Goal: Check status

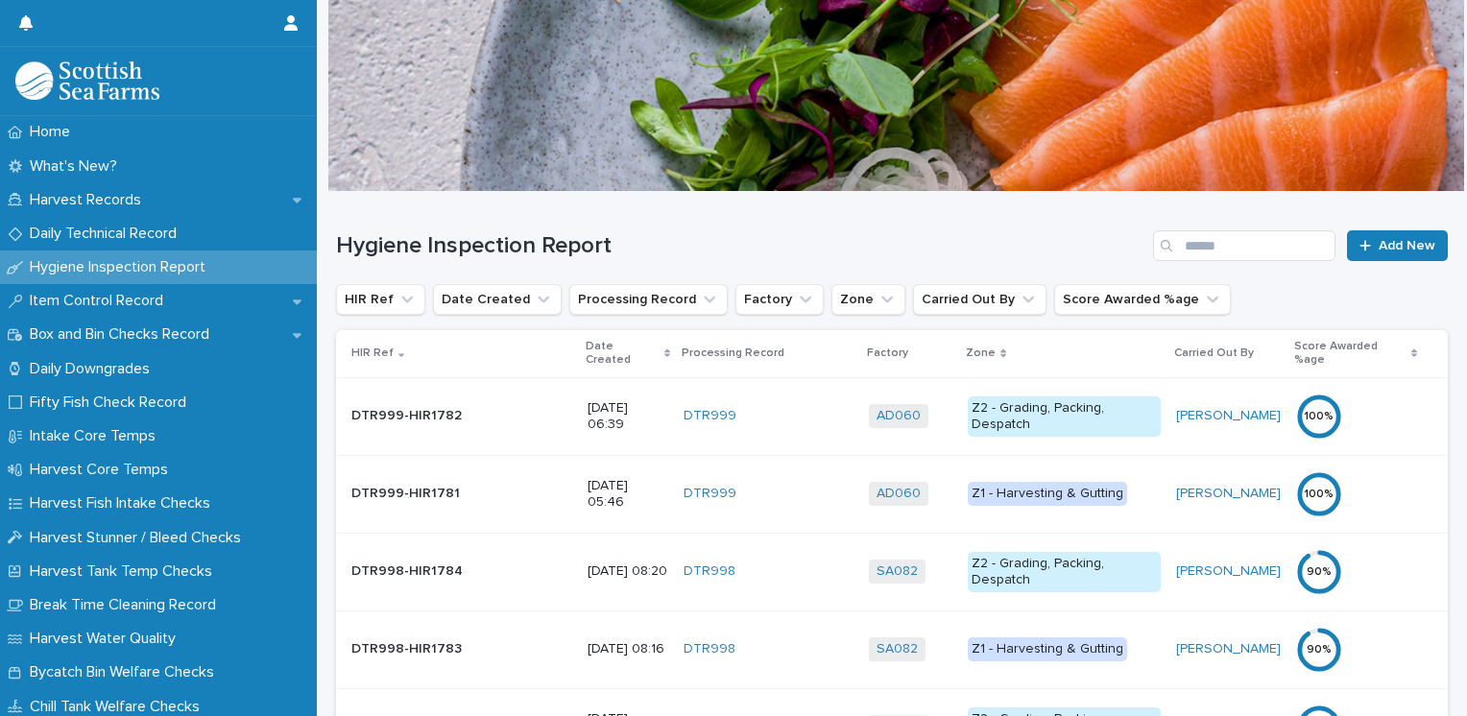
click at [586, 341] on p "Date Created" at bounding box center [623, 354] width 74 height 36
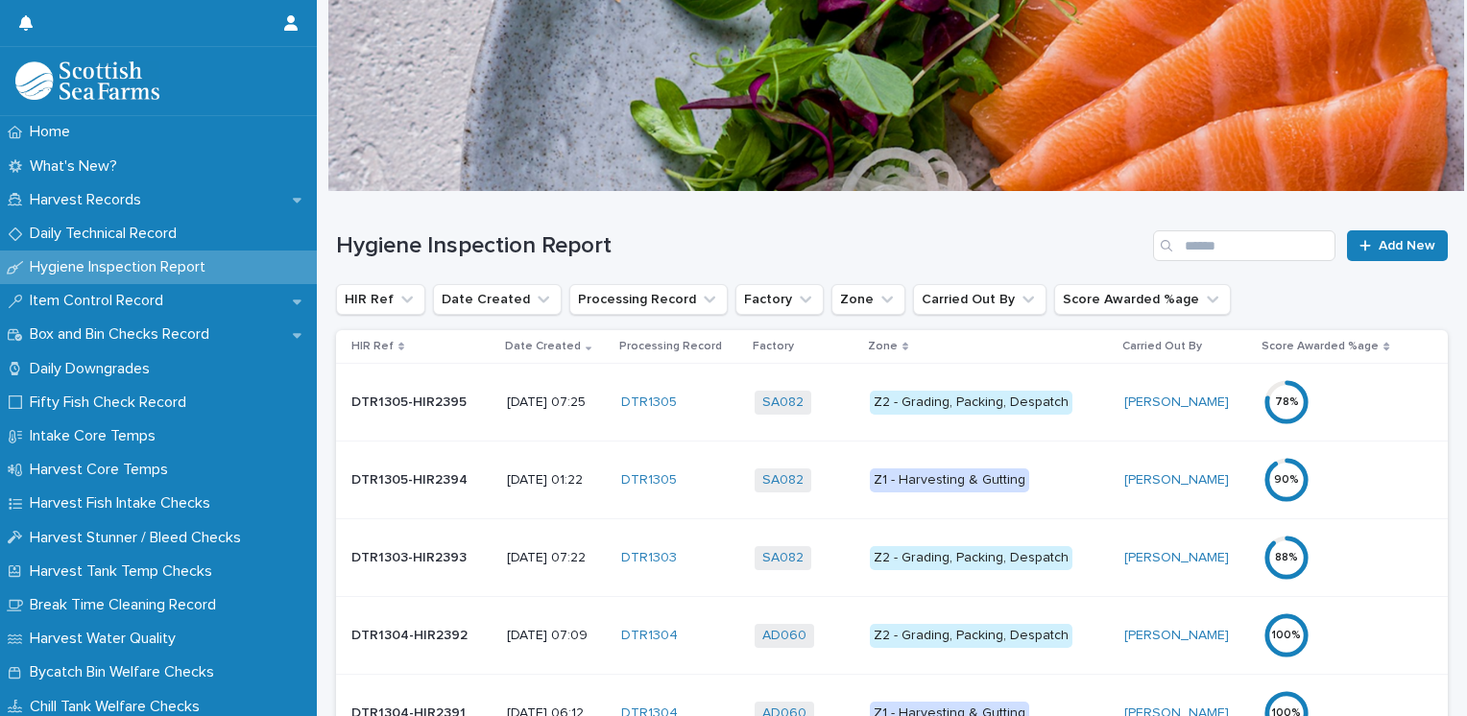
click at [969, 482] on div "Z1 - Harvesting & Gutting" at bounding box center [949, 481] width 159 height 24
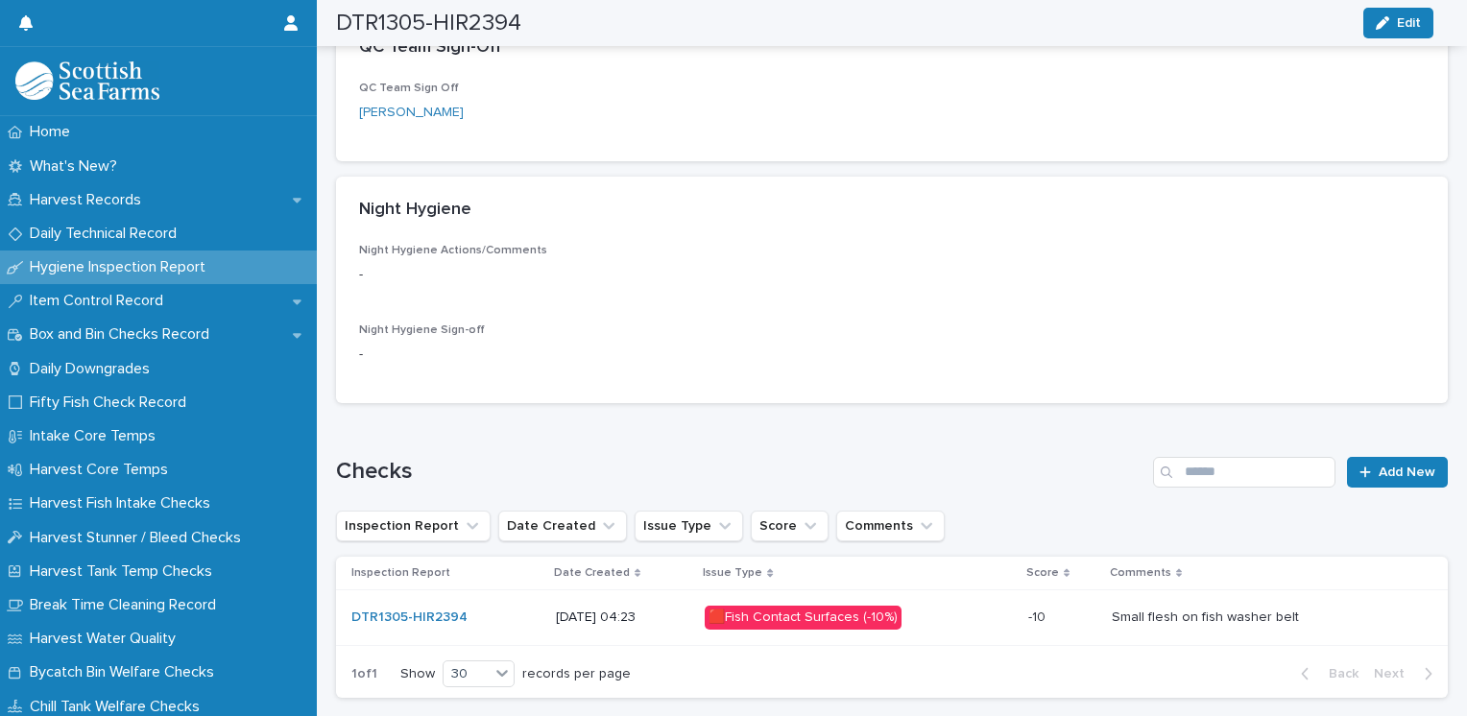
scroll to position [672, 0]
click at [806, 616] on div "🟥Fish Contact Surfaces (-10%)" at bounding box center [803, 617] width 197 height 24
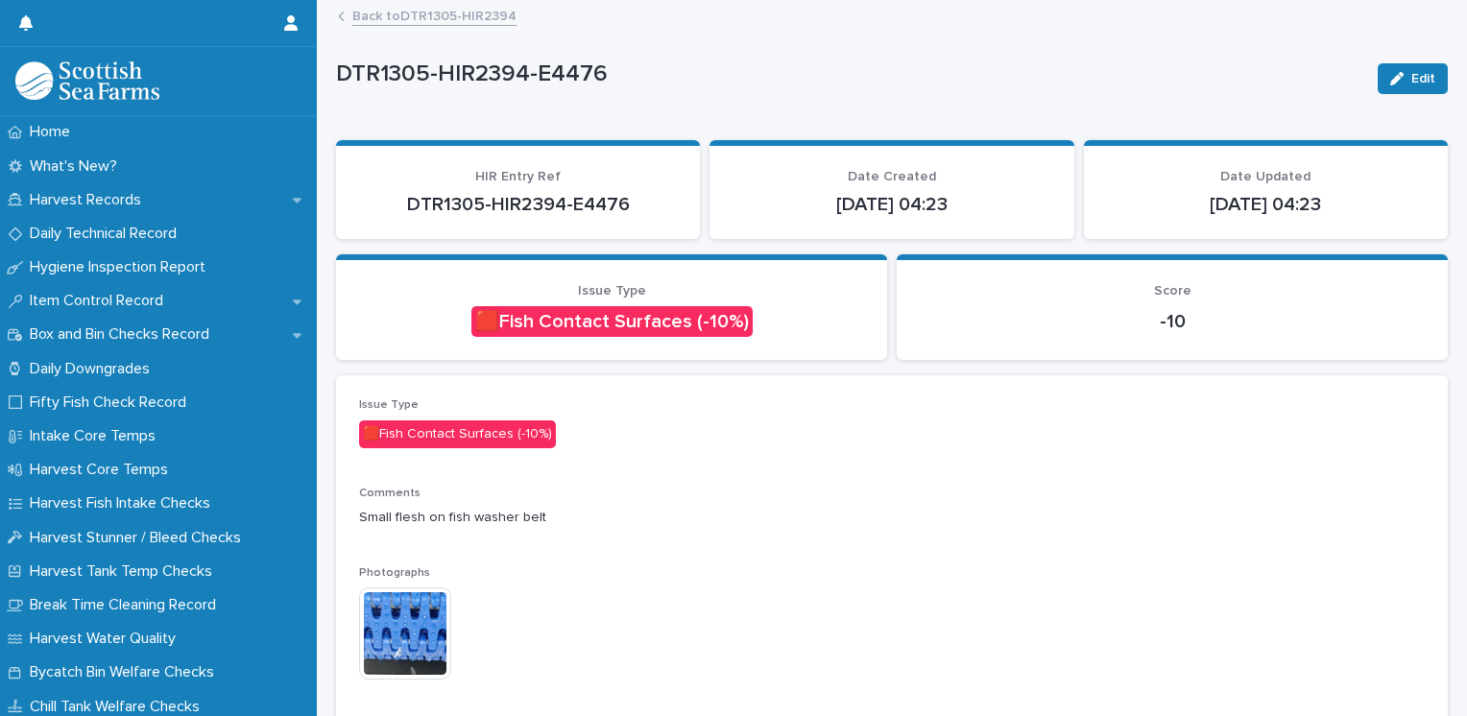
click at [411, 631] on img at bounding box center [405, 634] width 92 height 92
